Goal: Task Accomplishment & Management: Manage account settings

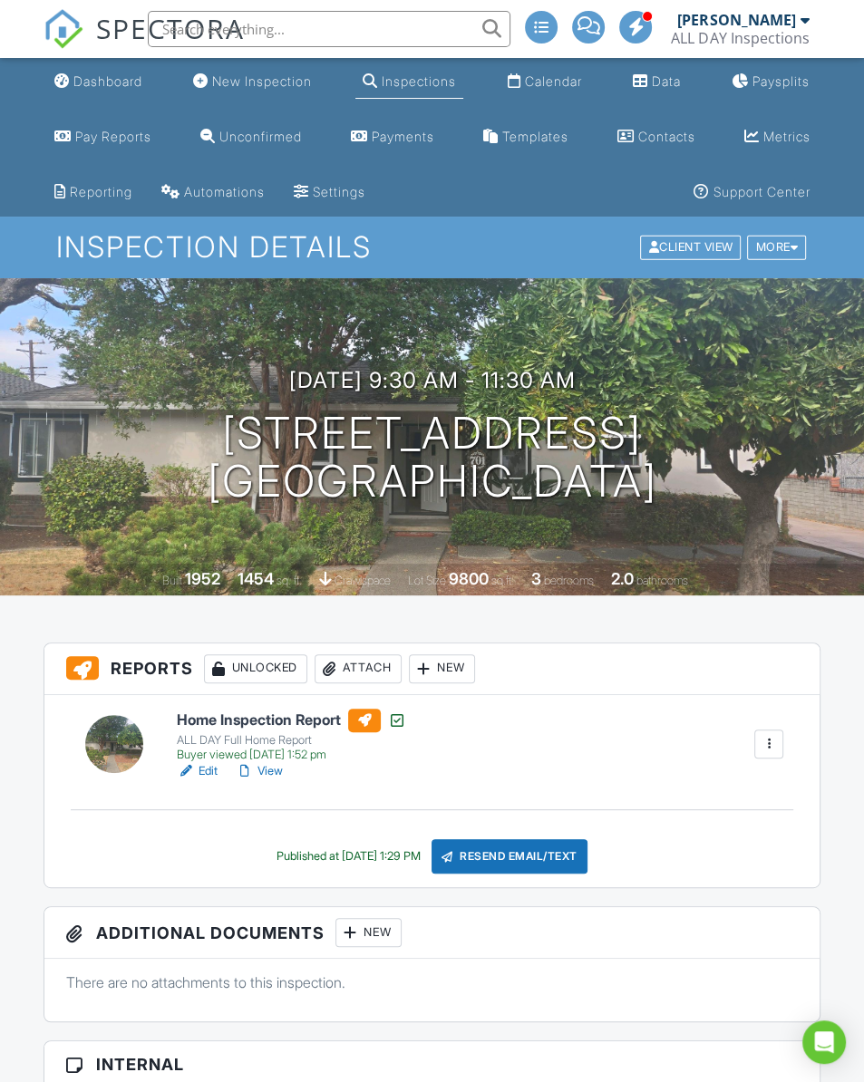
click at [282, 771] on link "View" at bounding box center [259, 771] width 47 height 18
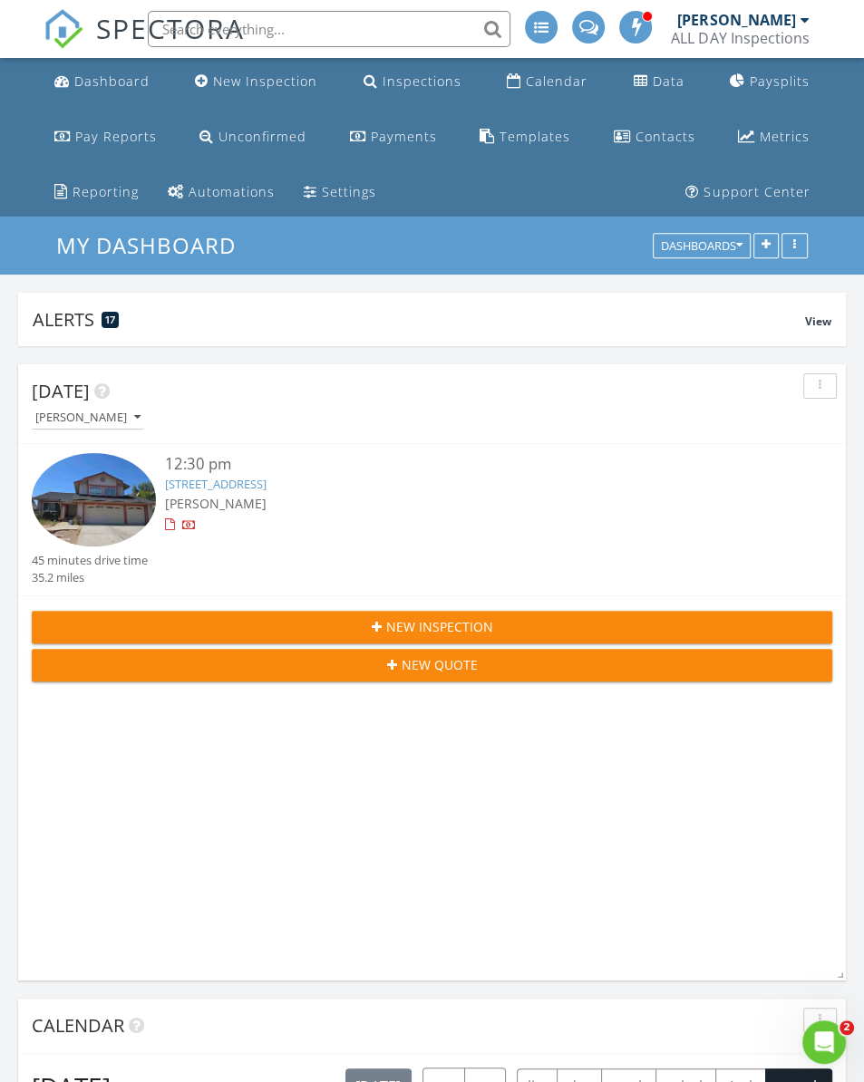
click at [266, 489] on link "[STREET_ADDRESS]" at bounding box center [215, 484] width 101 height 16
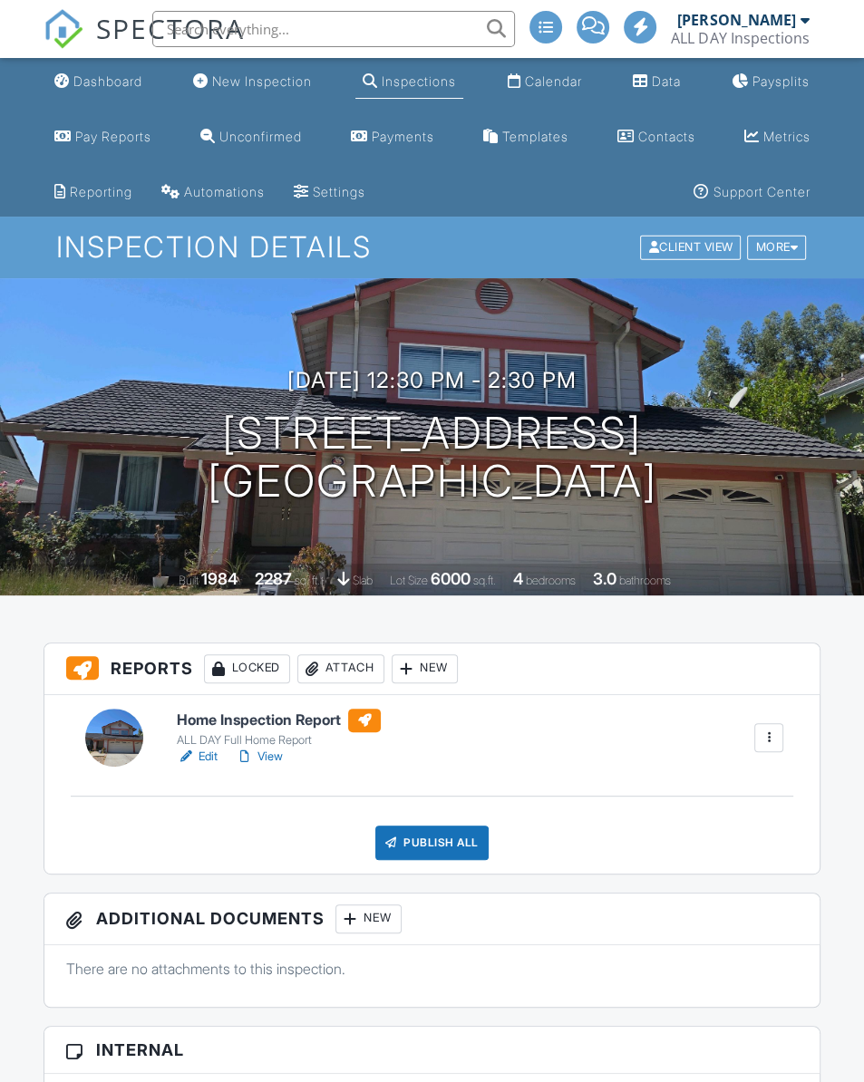
click at [300, 747] on div "ALL DAY Full Home Report" at bounding box center [279, 740] width 204 height 14
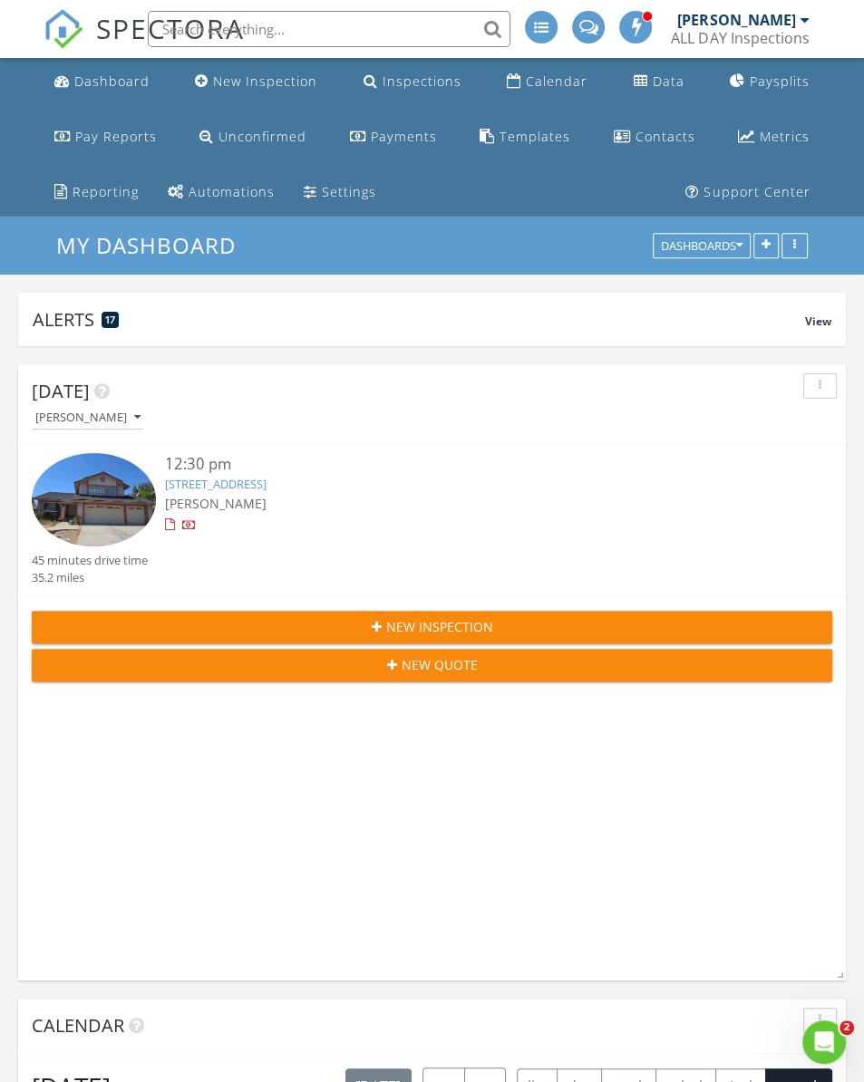
click at [266, 487] on link "[STREET_ADDRESS]" at bounding box center [215, 484] width 101 height 16
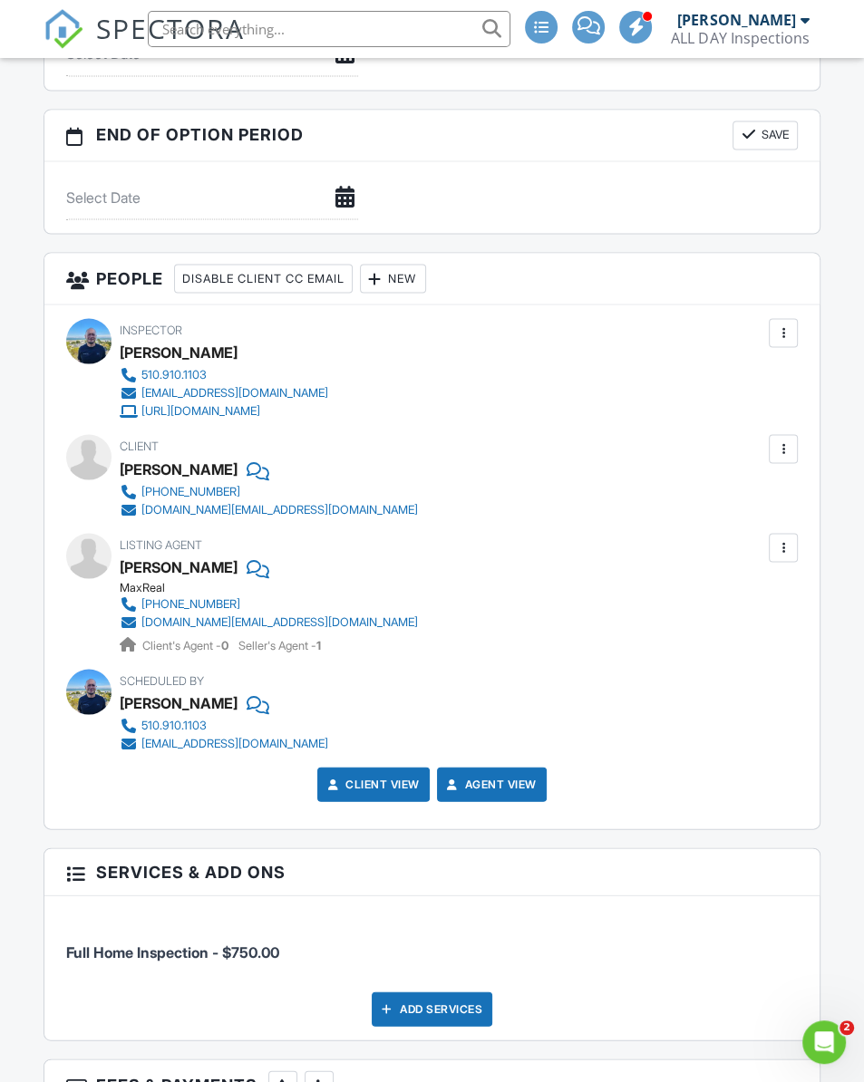
scroll to position [2094, 0]
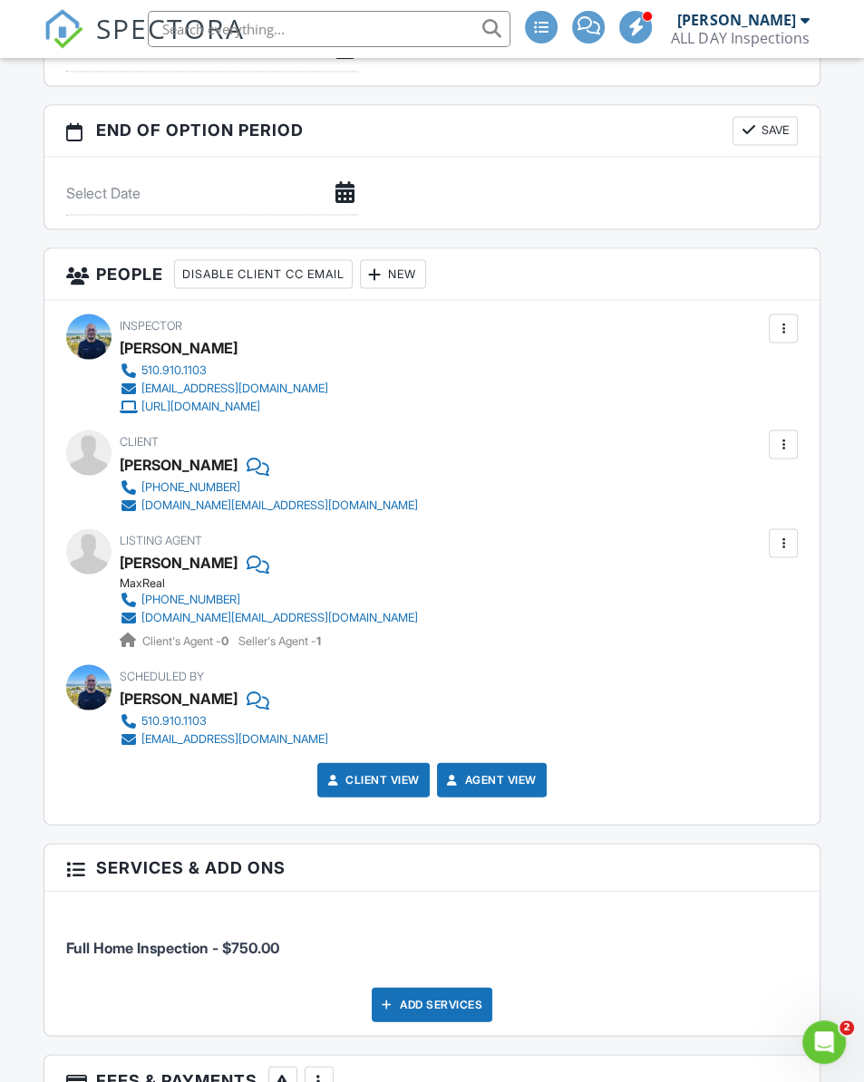
click at [438, 994] on div "Add Services" at bounding box center [432, 1004] width 121 height 34
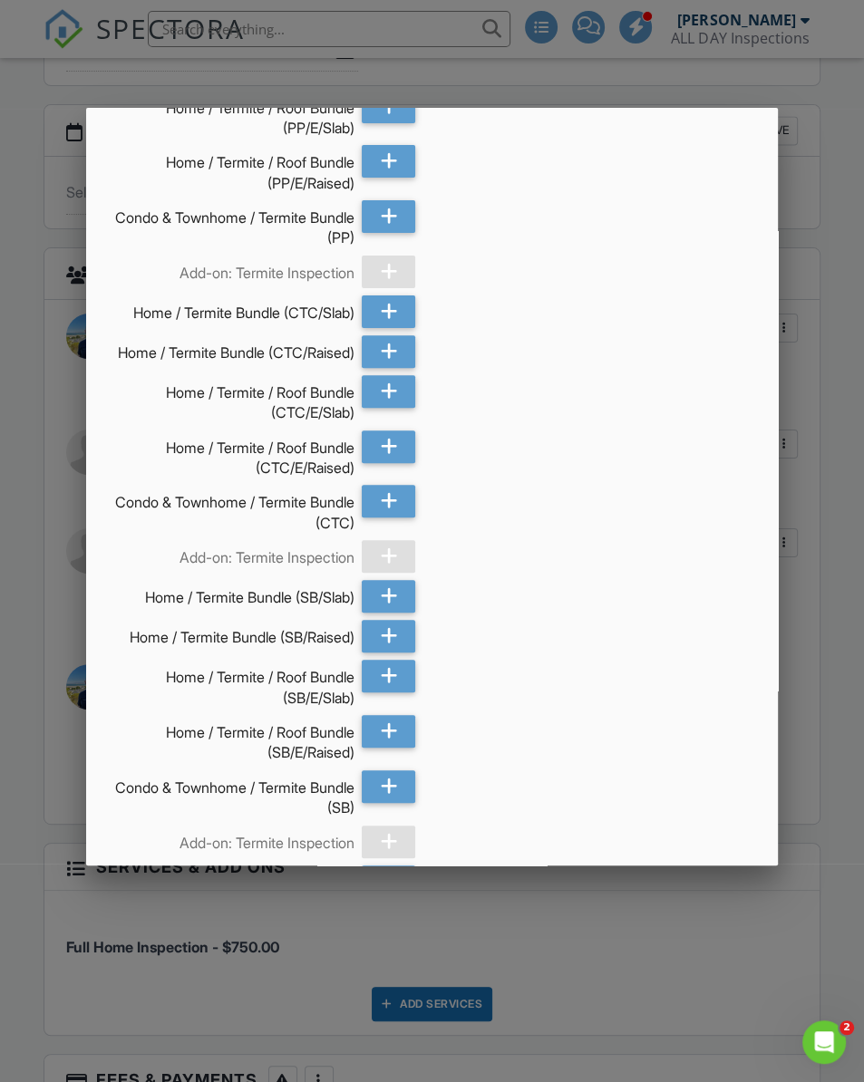
scroll to position [1161, 0]
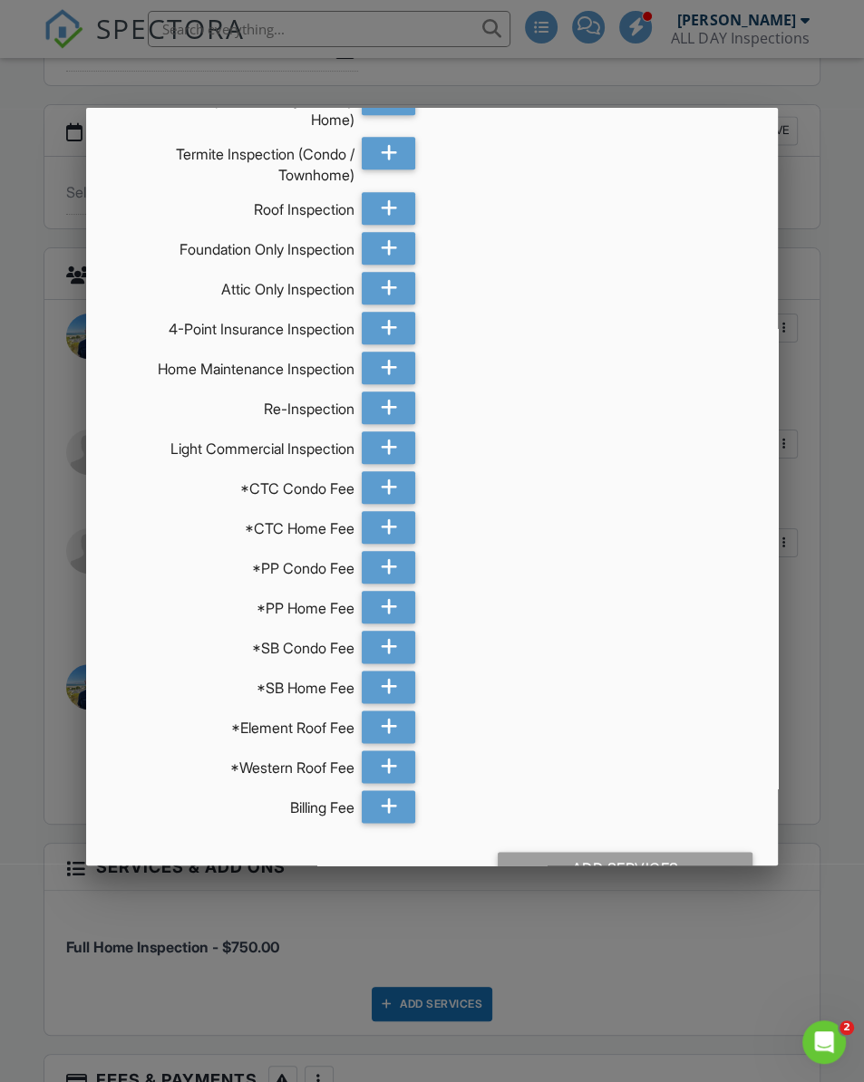
click at [387, 823] on icon at bounding box center [389, 806] width 17 height 33
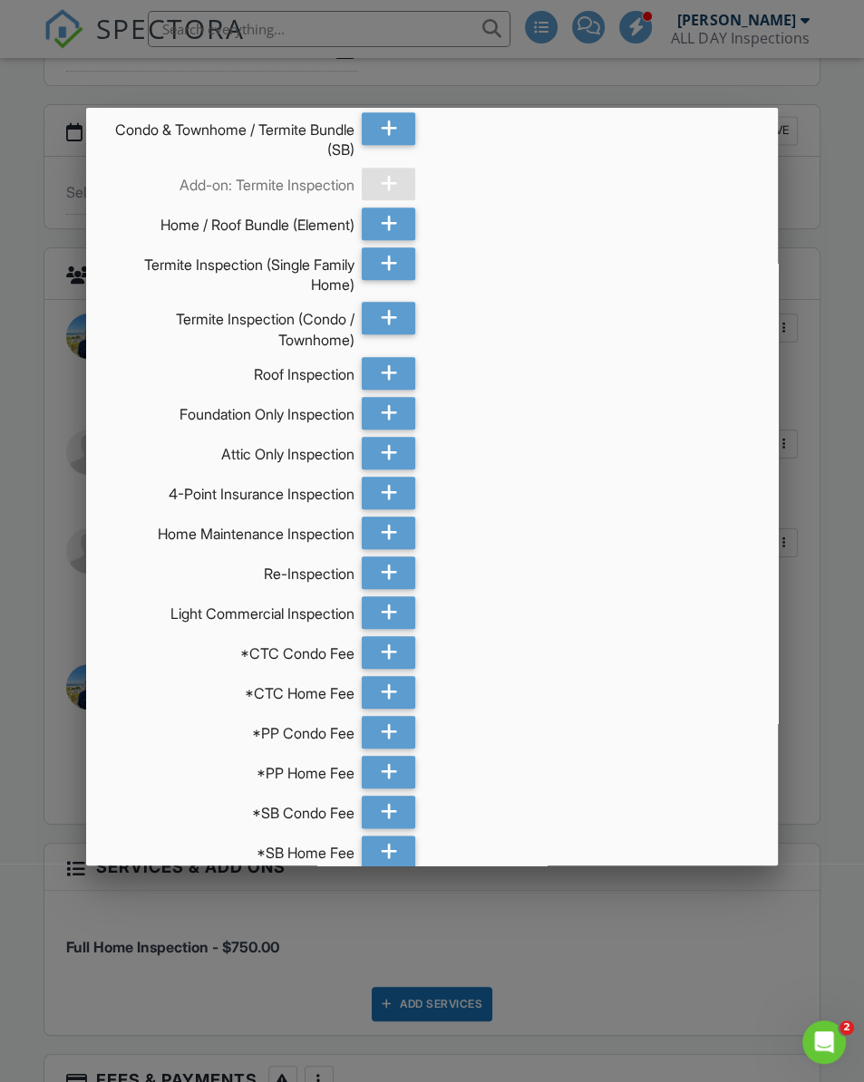
scroll to position [1222, 0]
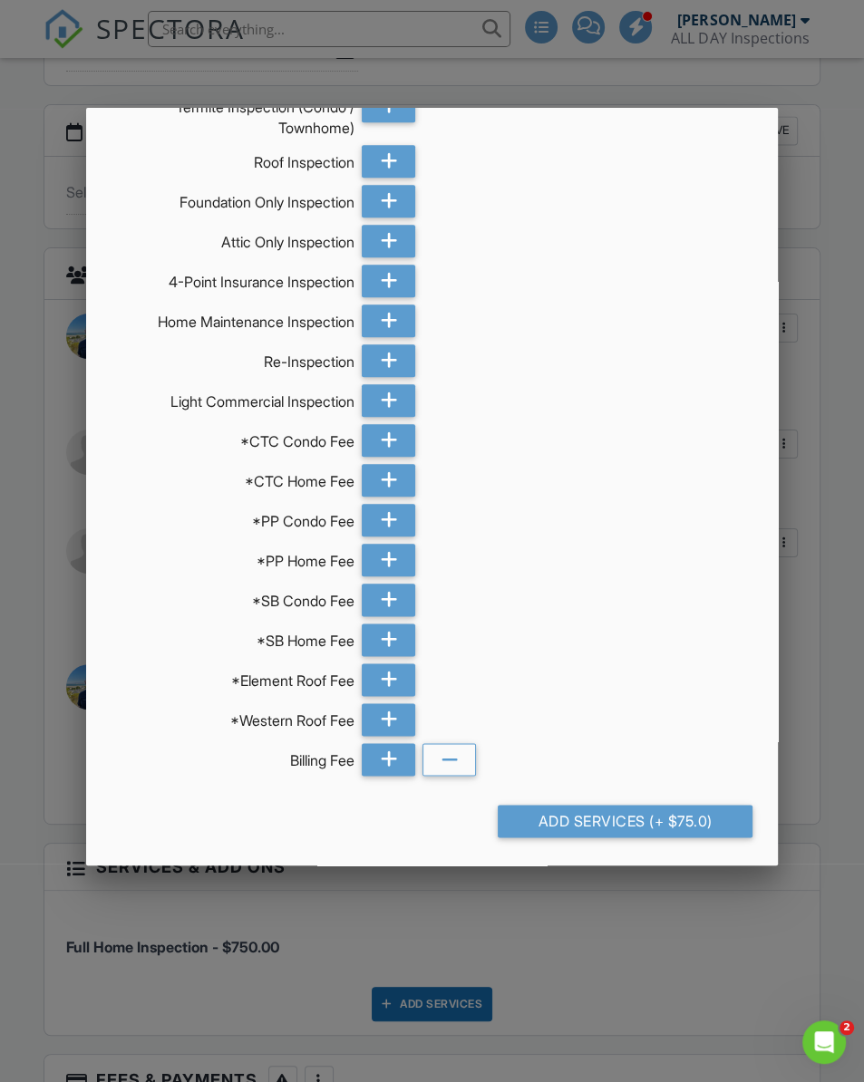
click at [697, 825] on div "Add Services (+ $75.0)" at bounding box center [624, 821] width 254 height 33
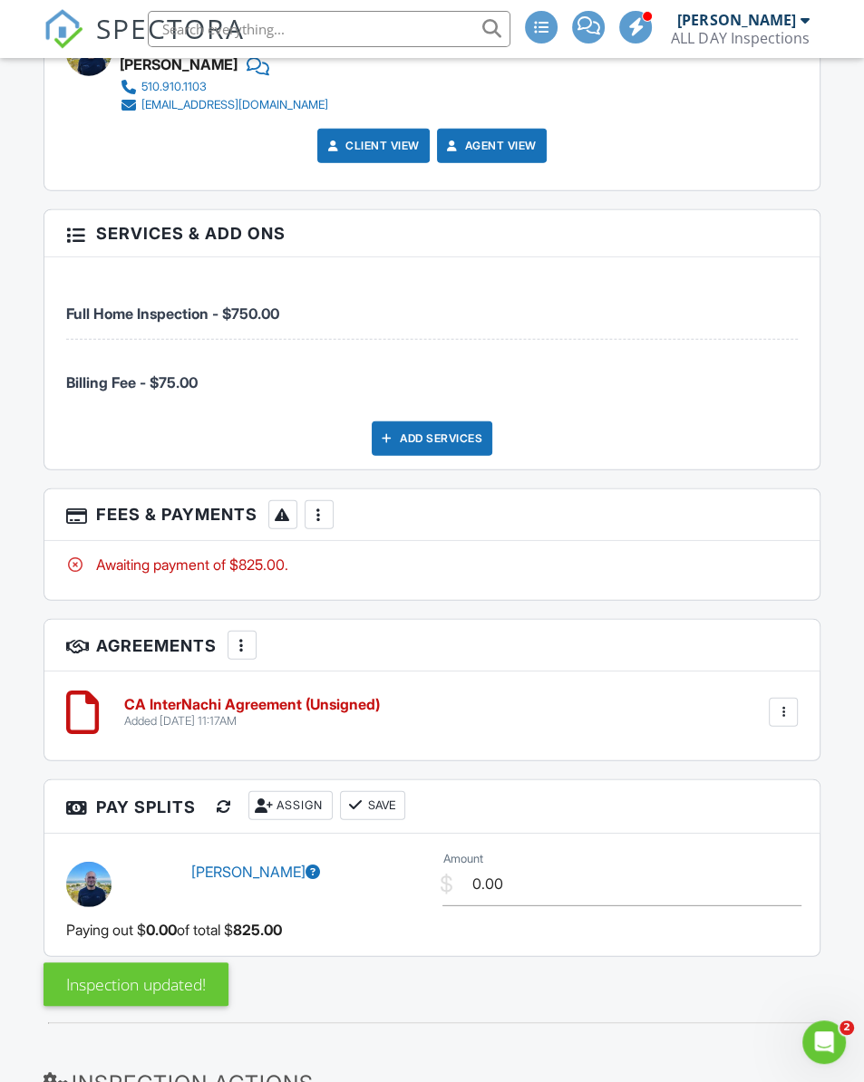
scroll to position [2958, 0]
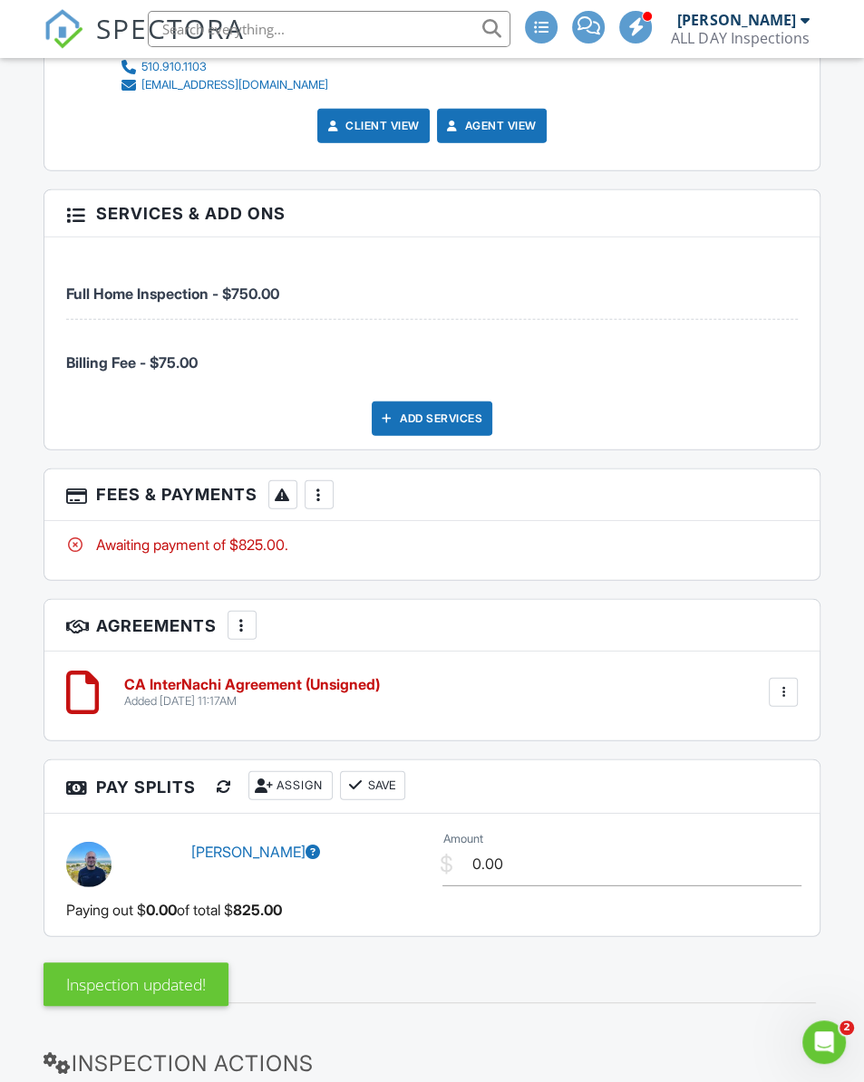
click at [326, 493] on div at bounding box center [319, 495] width 18 height 18
click at [471, 555] on li "Edit Fees & Payments" at bounding box center [410, 549] width 189 height 45
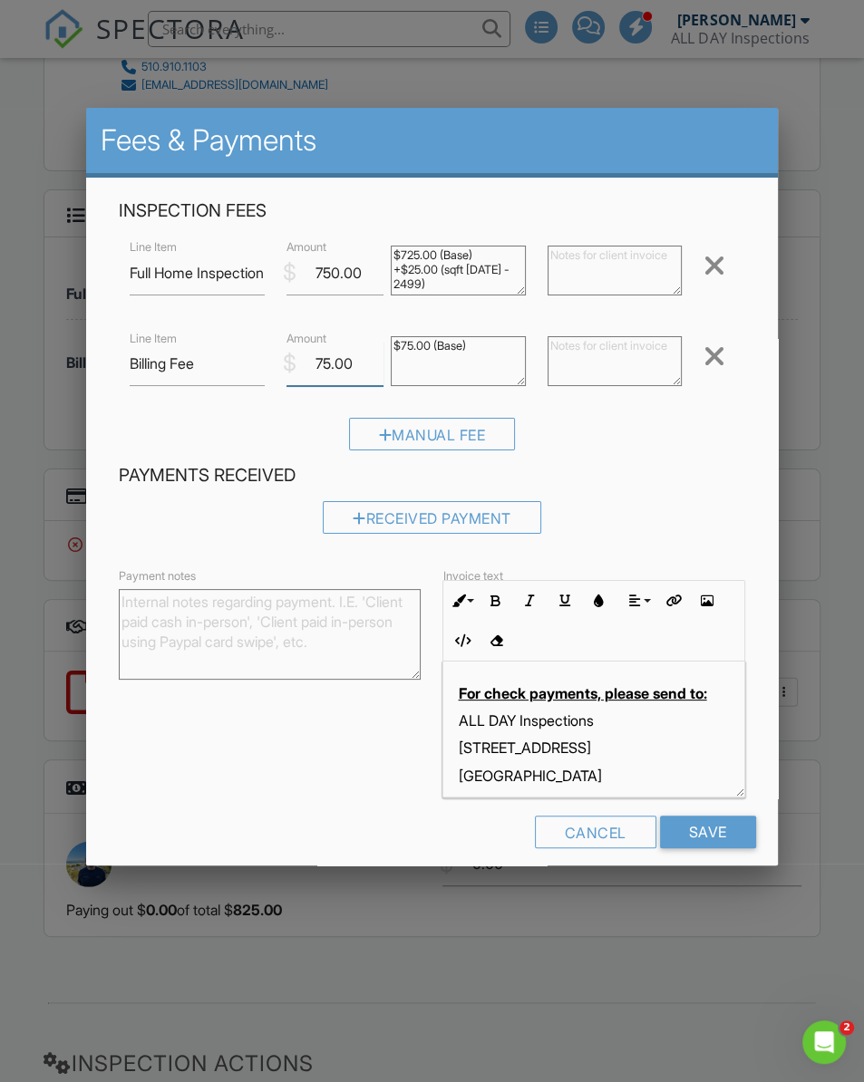
click at [327, 358] on input "75.00" at bounding box center [334, 364] width 97 height 44
type input "100.00"
click at [690, 488] on div "Payments Received Received Payment" at bounding box center [431, 505] width 647 height 82
click at [733, 857] on div "Cancel Save" at bounding box center [431, 838] width 647 height 46
click at [730, 829] on input "Save" at bounding box center [708, 831] width 96 height 33
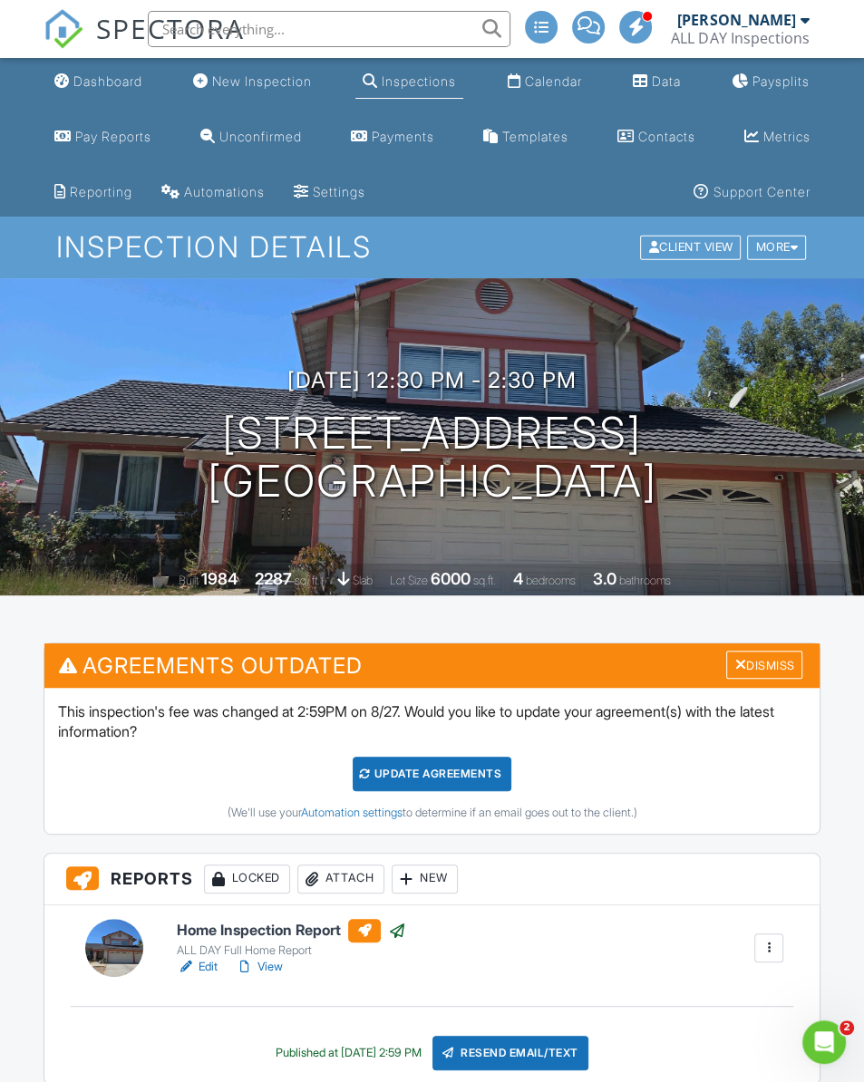
click at [565, 74] on div "Calendar" at bounding box center [553, 80] width 57 height 15
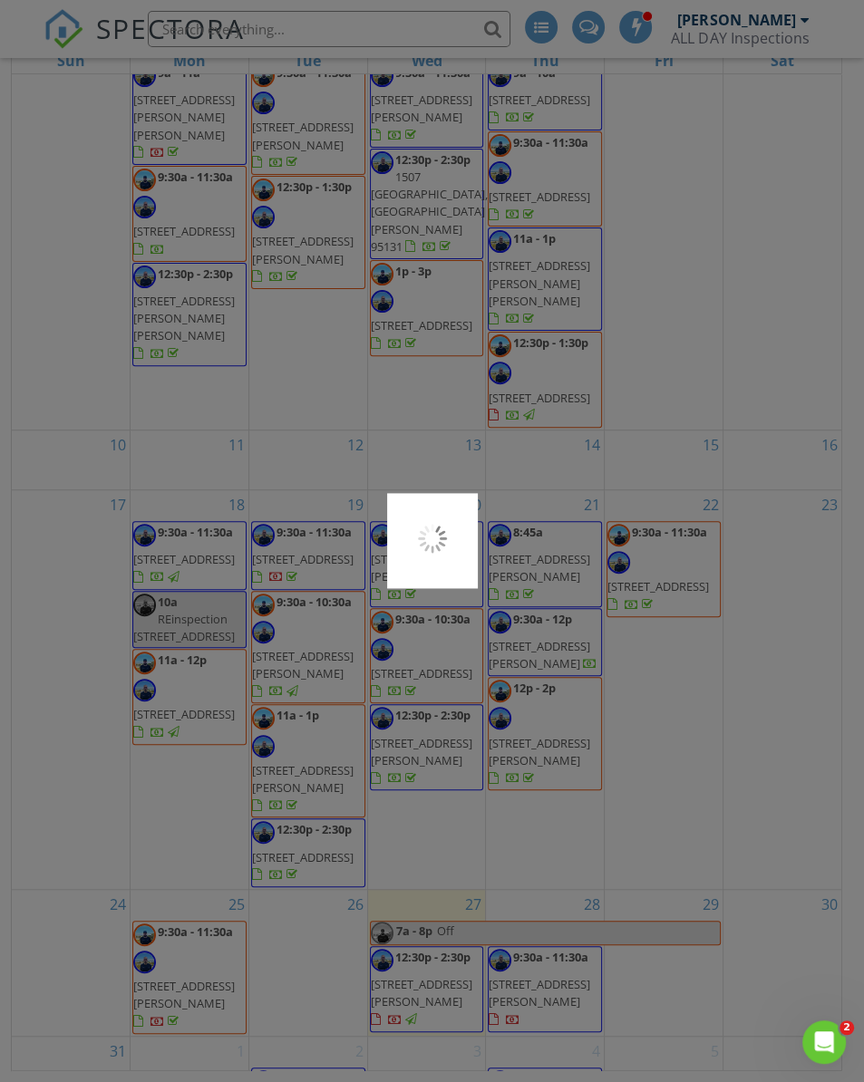
scroll to position [432, 0]
